Goal: Obtain resource: Obtain resource

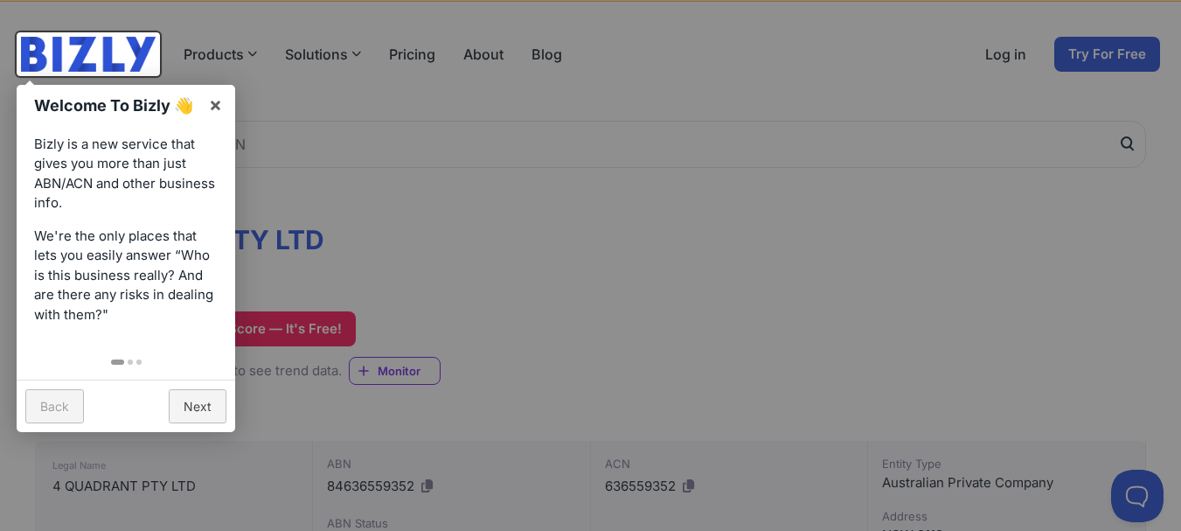
scroll to position [87, 0]
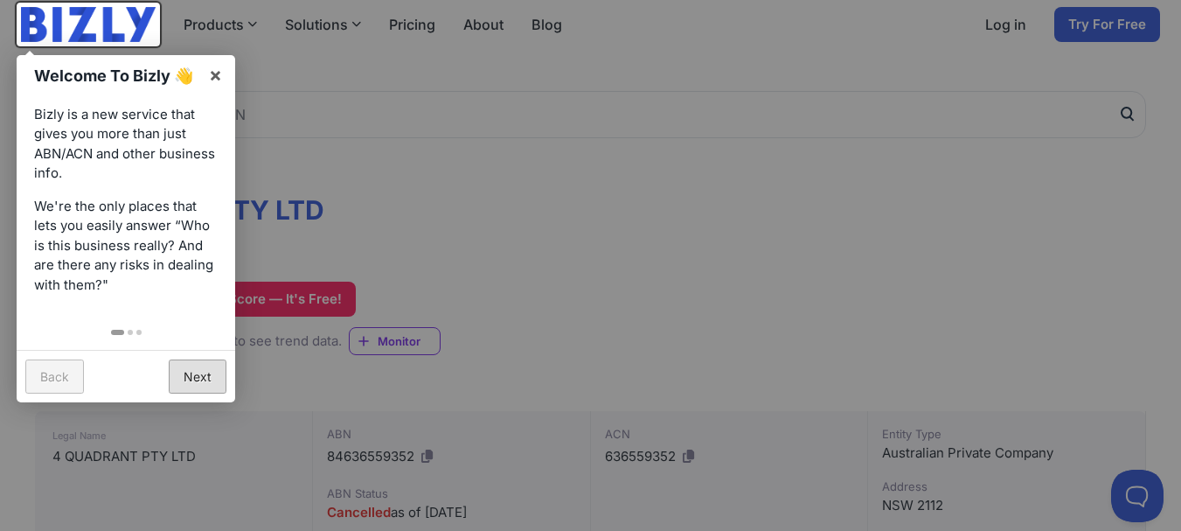
click at [199, 360] on link "Next" at bounding box center [198, 376] width 58 height 34
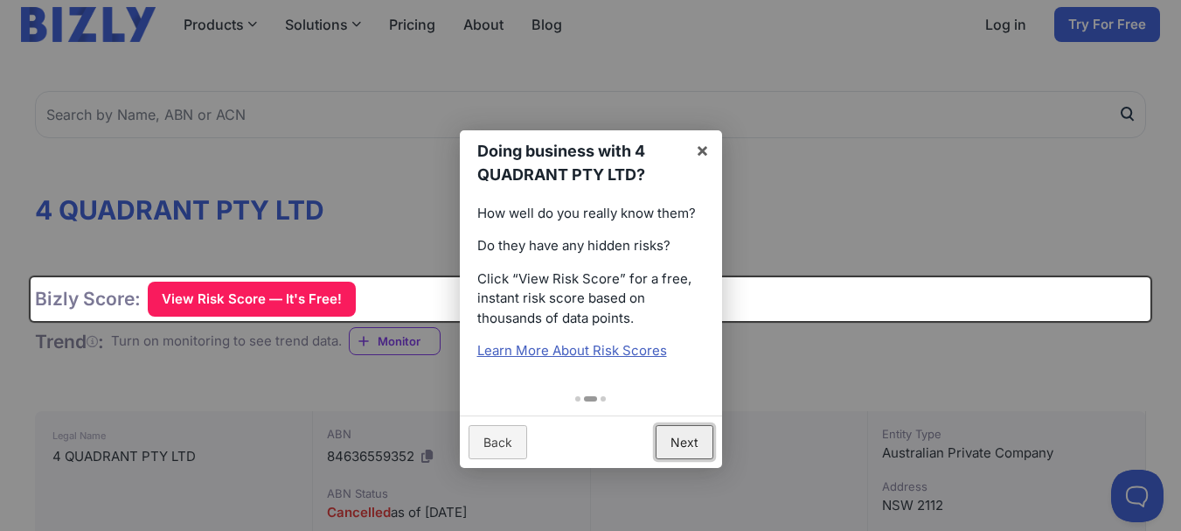
click at [672, 437] on link "Next" at bounding box center [685, 442] width 58 height 34
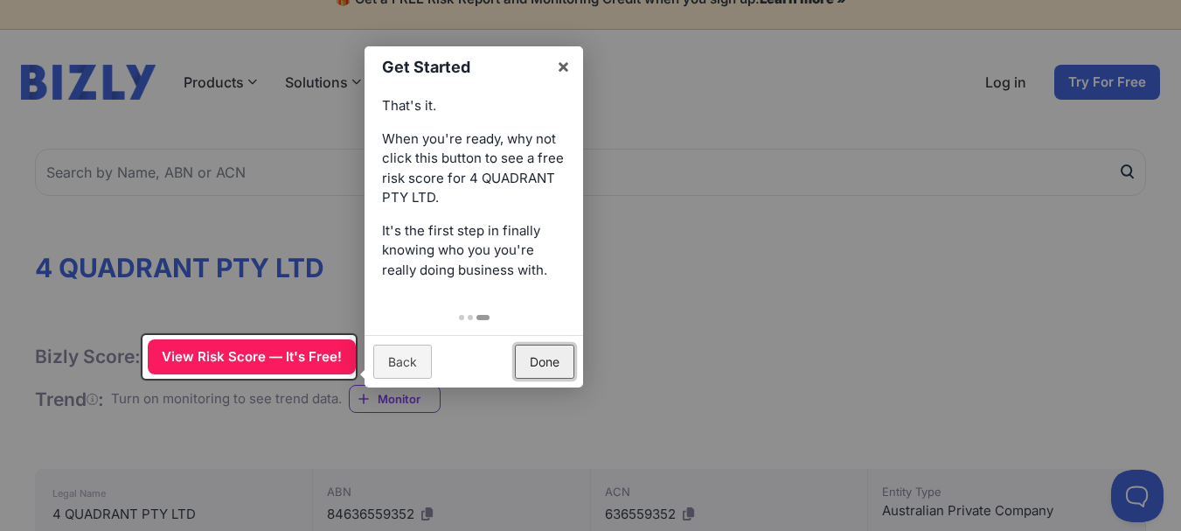
scroll to position [0, 0]
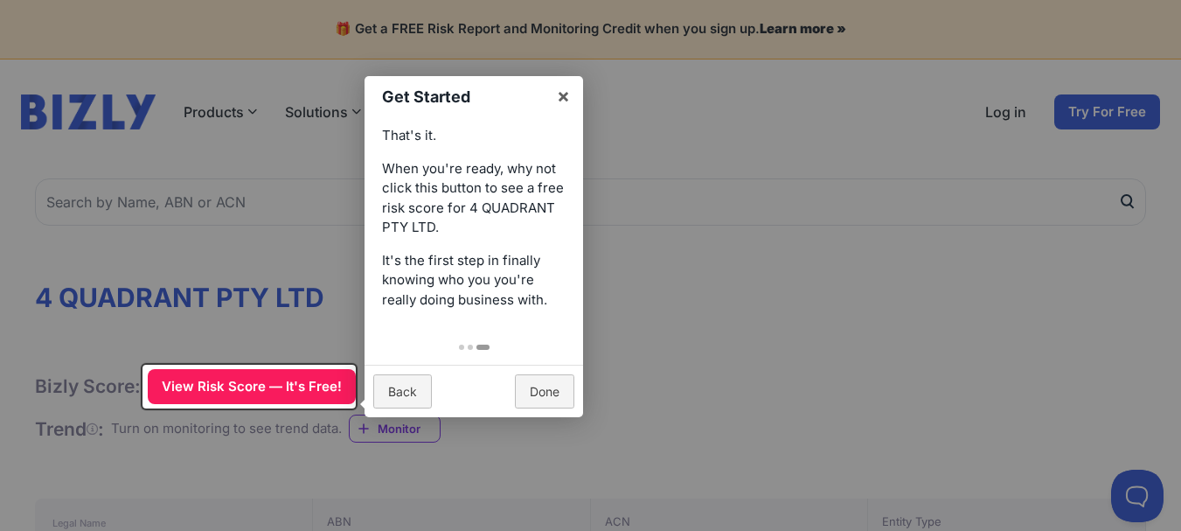
click at [272, 378] on div "Get Started × That's it. When you're ready, why not click this button to see a …" at bounding box center [249, 387] width 213 height 44
click at [247, 380] on div "Get Started × That's it. When you're ready, why not click this button to see a …" at bounding box center [249, 387] width 213 height 44
click at [224, 381] on div "Get Started × That's it. When you're ready, why not click this button to see a …" at bounding box center [249, 387] width 213 height 44
click at [225, 381] on div "Get Started × That's it. When you're ready, why not click this button to see a …" at bounding box center [249, 387] width 213 height 44
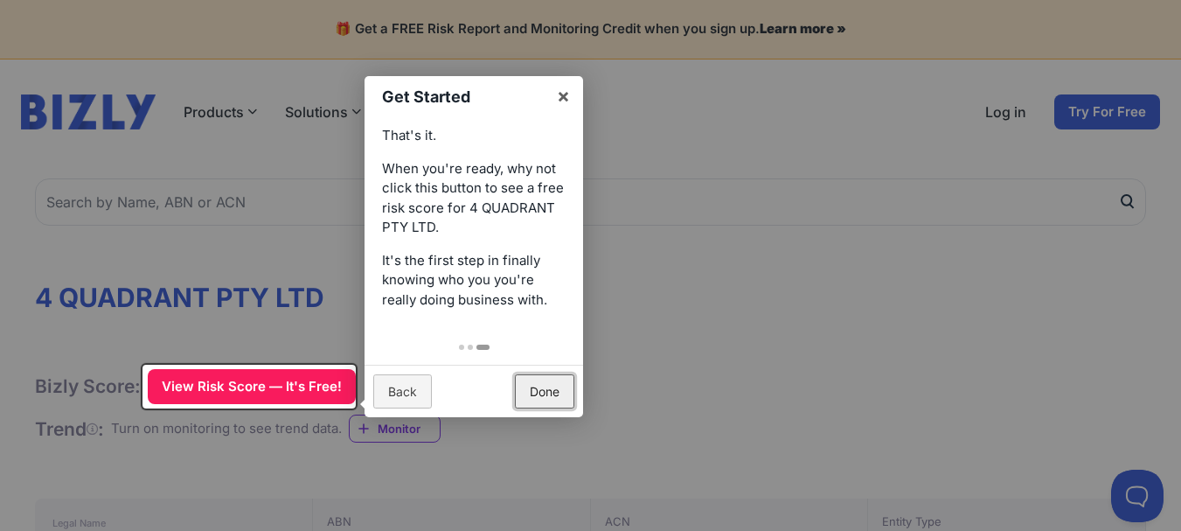
click at [548, 388] on link "Done" at bounding box center [544, 391] width 59 height 34
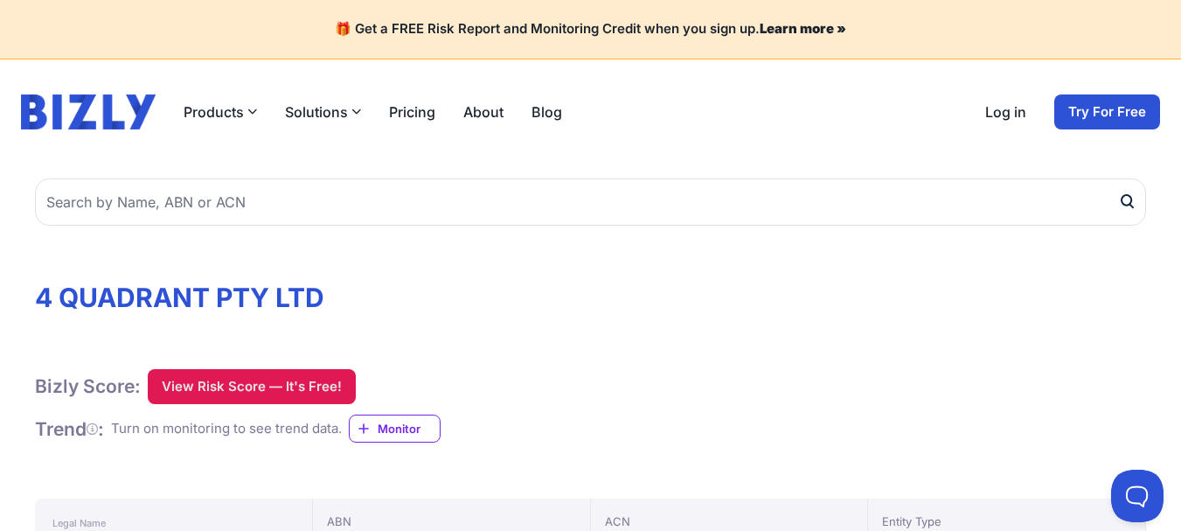
click at [247, 378] on button "View Risk Score — It's Free!" at bounding box center [252, 386] width 208 height 35
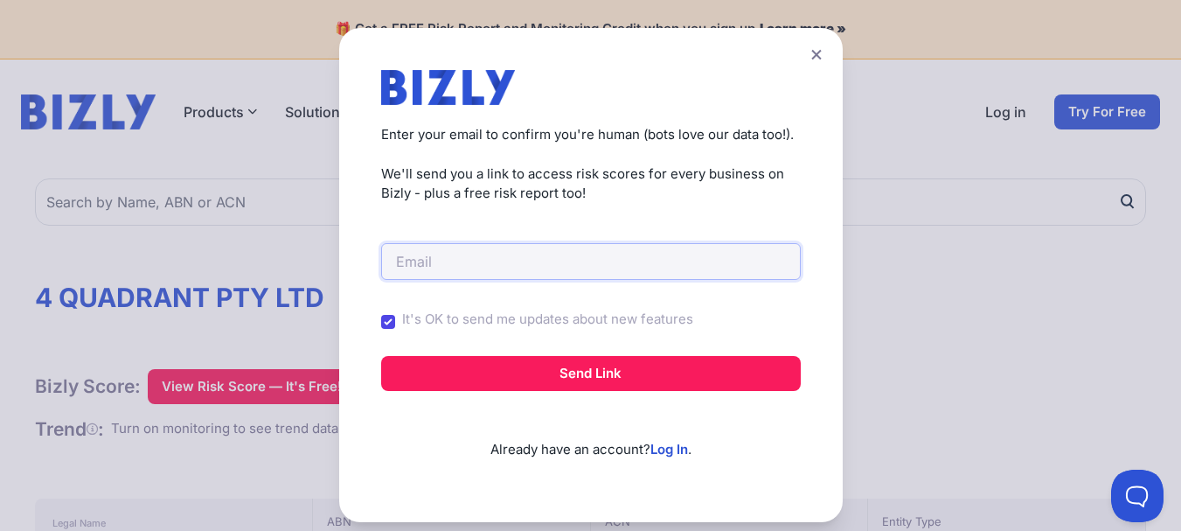
click at [392, 263] on input "email" at bounding box center [591, 261] width 420 height 37
type input "rosinadavies3@gmail.com"
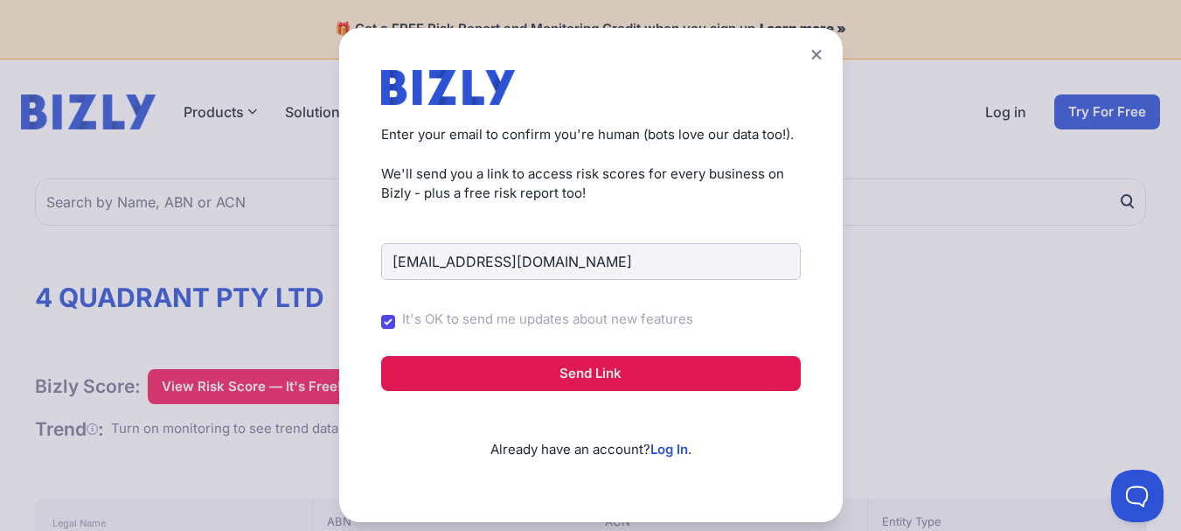
click at [600, 370] on button "Send Link" at bounding box center [591, 373] width 420 height 35
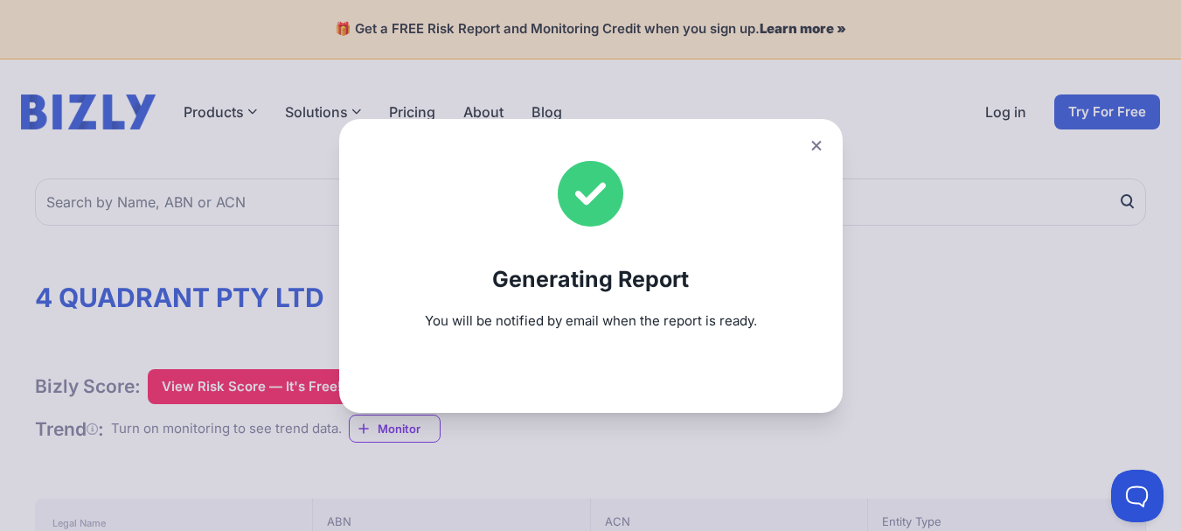
click at [1155, 230] on div "Generating Report You will be notified by email when the report is ready." at bounding box center [590, 265] width 1181 height 531
click at [821, 141] on icon at bounding box center [816, 145] width 10 height 11
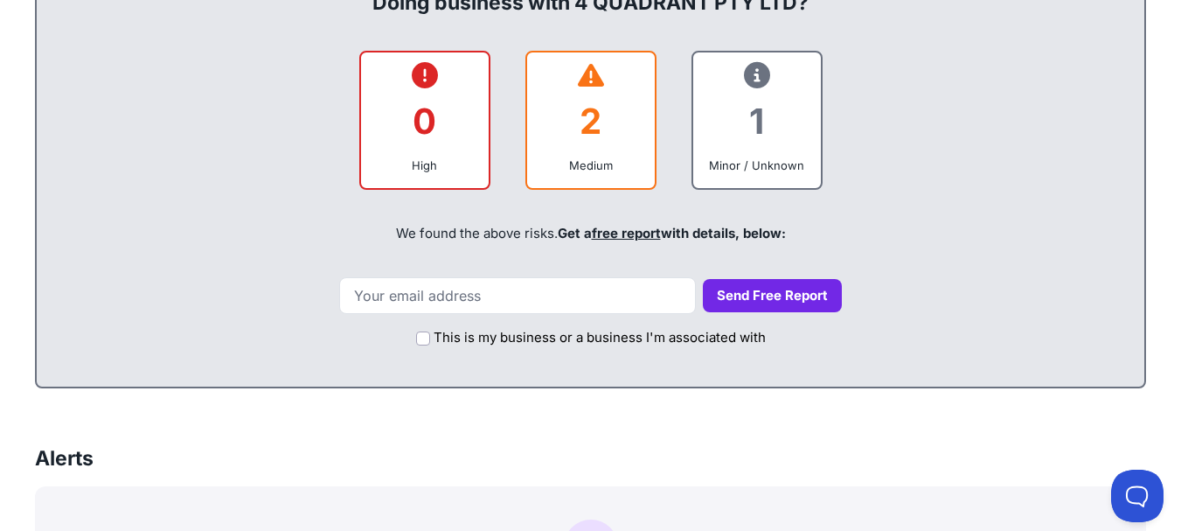
scroll to position [874, 0]
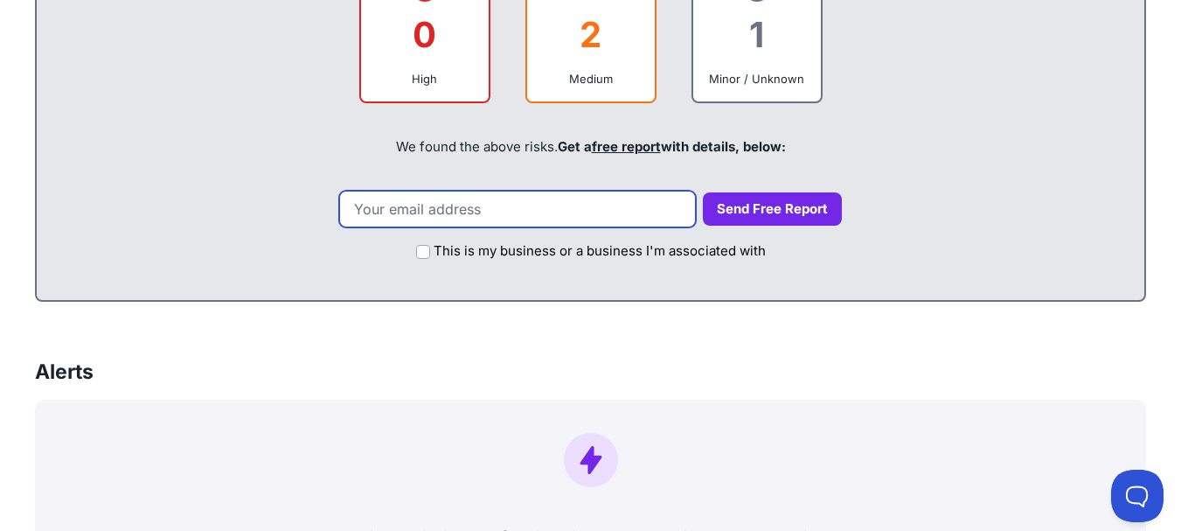
click at [384, 212] on input "email" at bounding box center [517, 209] width 357 height 37
type input "rosinadavies3@gmail.com"
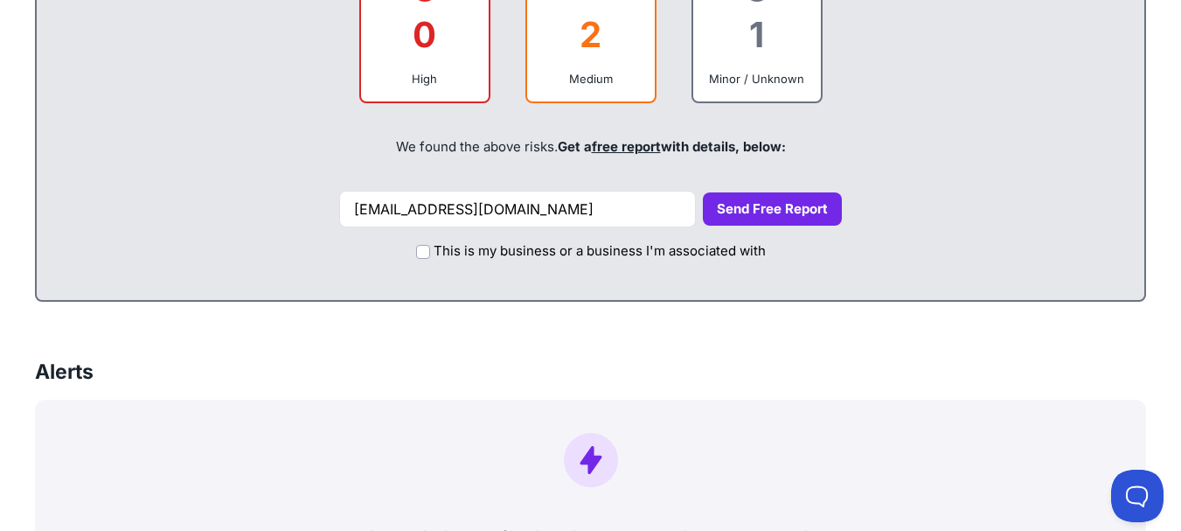
click at [748, 200] on button "Send Free Report" at bounding box center [772, 209] width 139 height 34
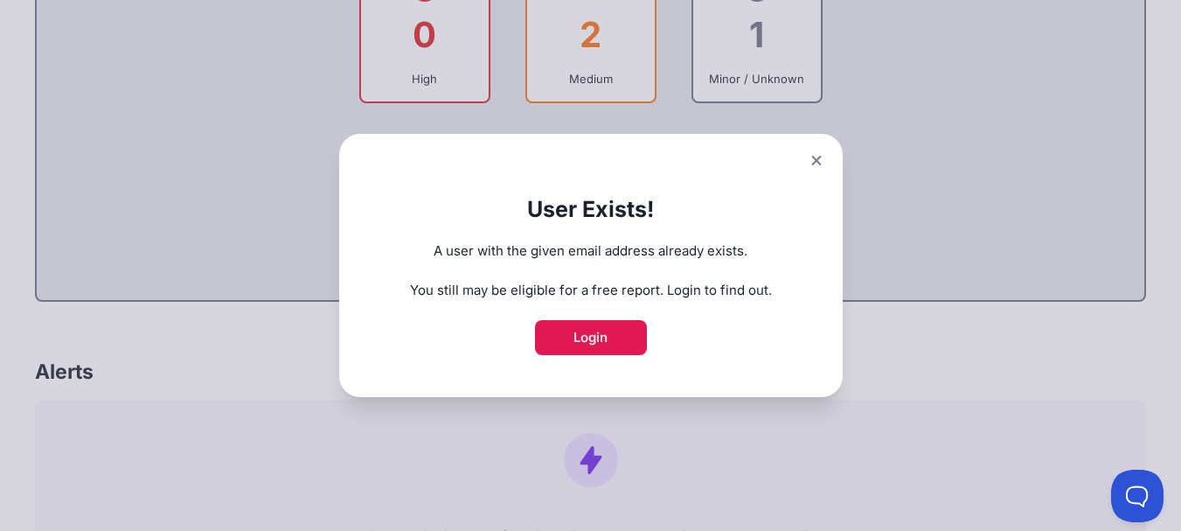
click at [596, 324] on link "Login" at bounding box center [591, 337] width 112 height 35
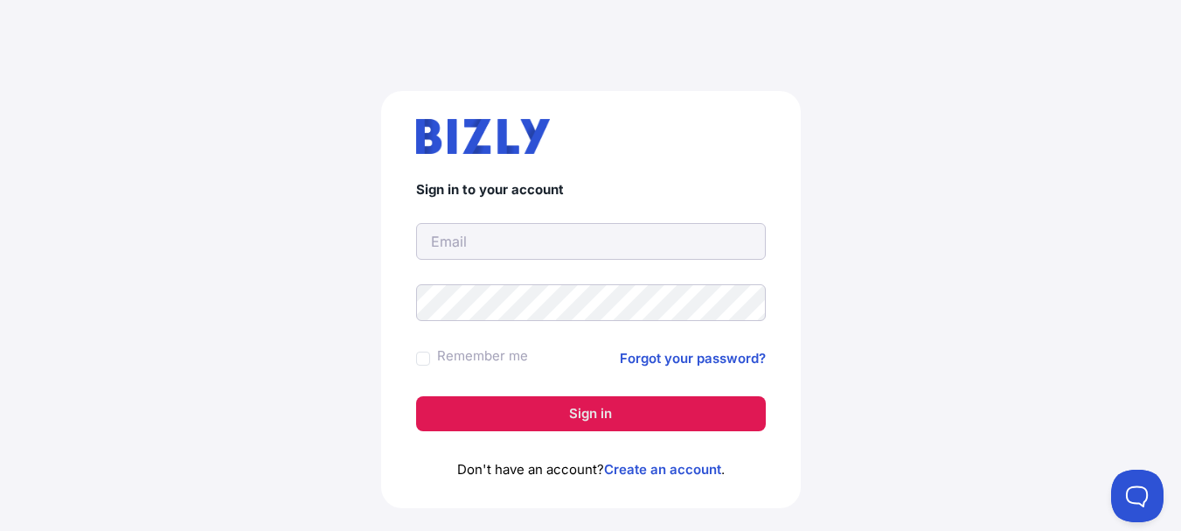
type input "[EMAIL_ADDRESS][DOMAIN_NAME]"
click at [603, 403] on button "Sign in" at bounding box center [591, 413] width 350 height 35
type input "[EMAIL_ADDRESS][DOMAIN_NAME]"
click at [571, 406] on button "Sign in" at bounding box center [591, 413] width 350 height 35
